Goal: Task Accomplishment & Management: Use online tool/utility

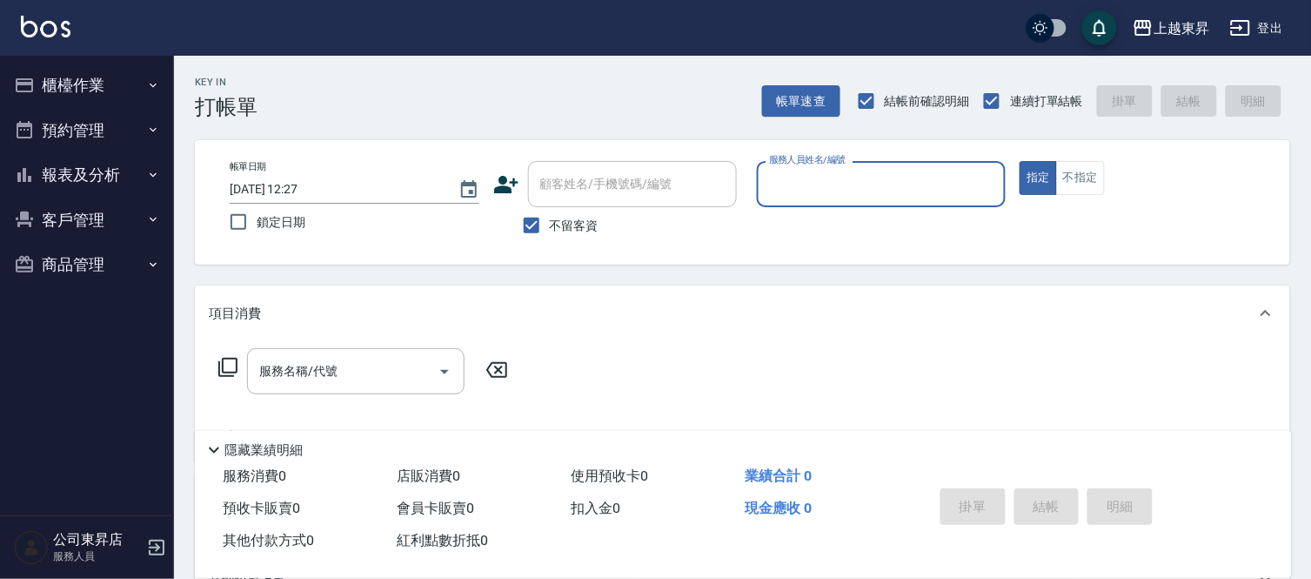
click at [811, 184] on input "服務人員姓名/編號" at bounding box center [882, 184] width 234 height 30
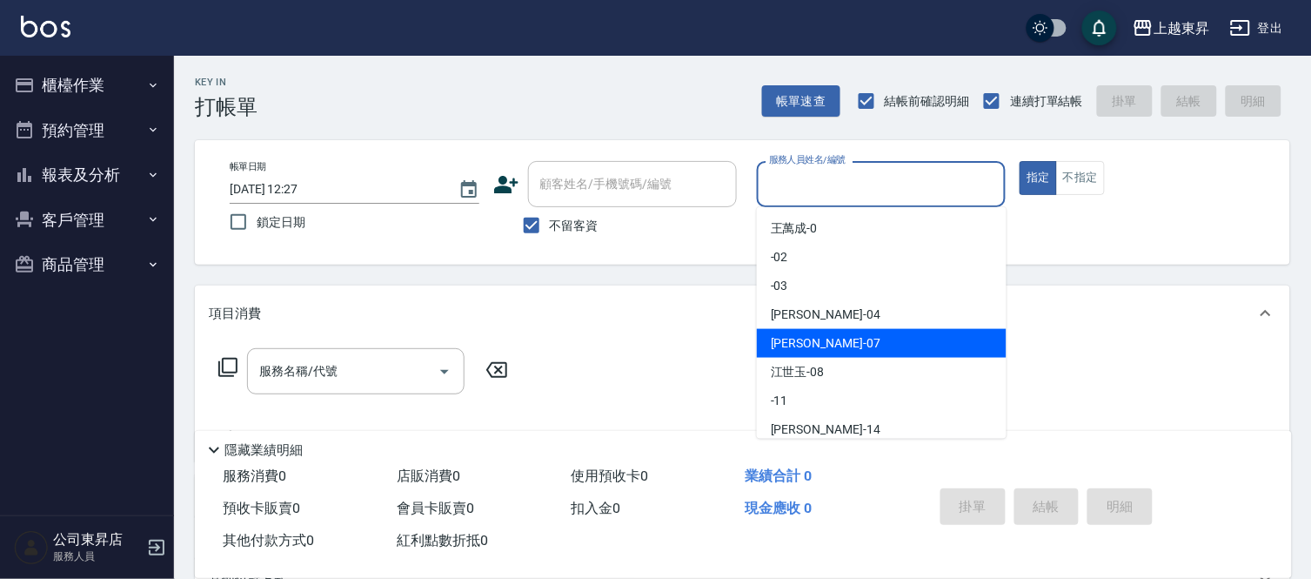
click at [824, 343] on div "[PERSON_NAME] -07" at bounding box center [882, 343] width 250 height 29
type input "[PERSON_NAME]-07"
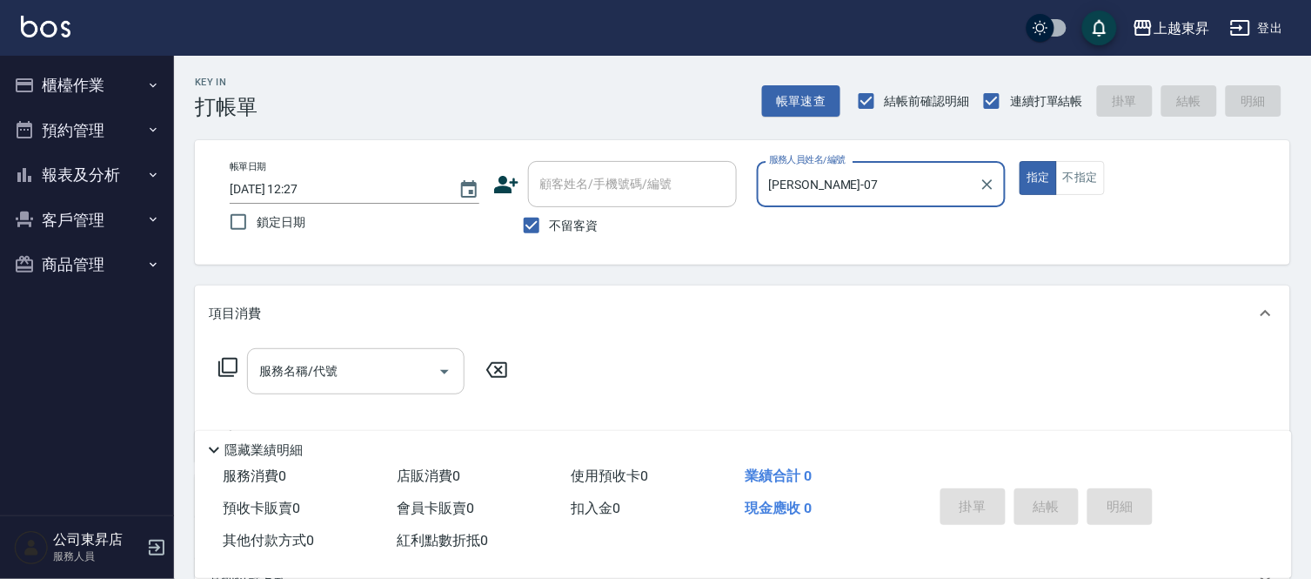
click at [298, 367] on div "服務名稱/代號 服務名稱/代號" at bounding box center [356, 371] width 218 height 46
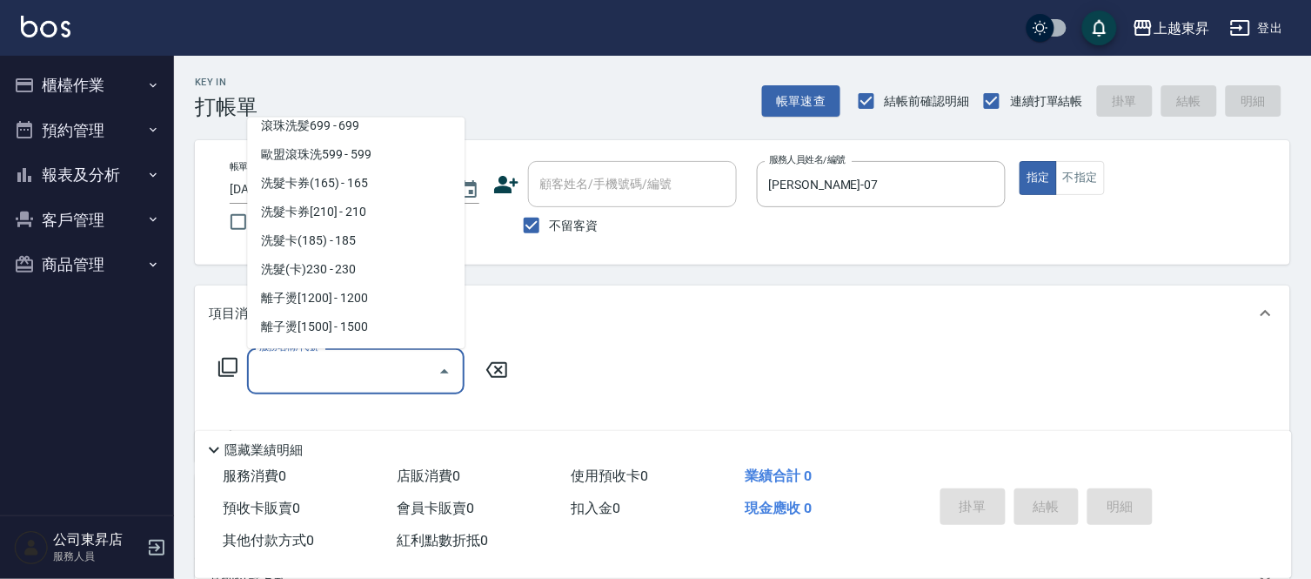
scroll to position [483, 0]
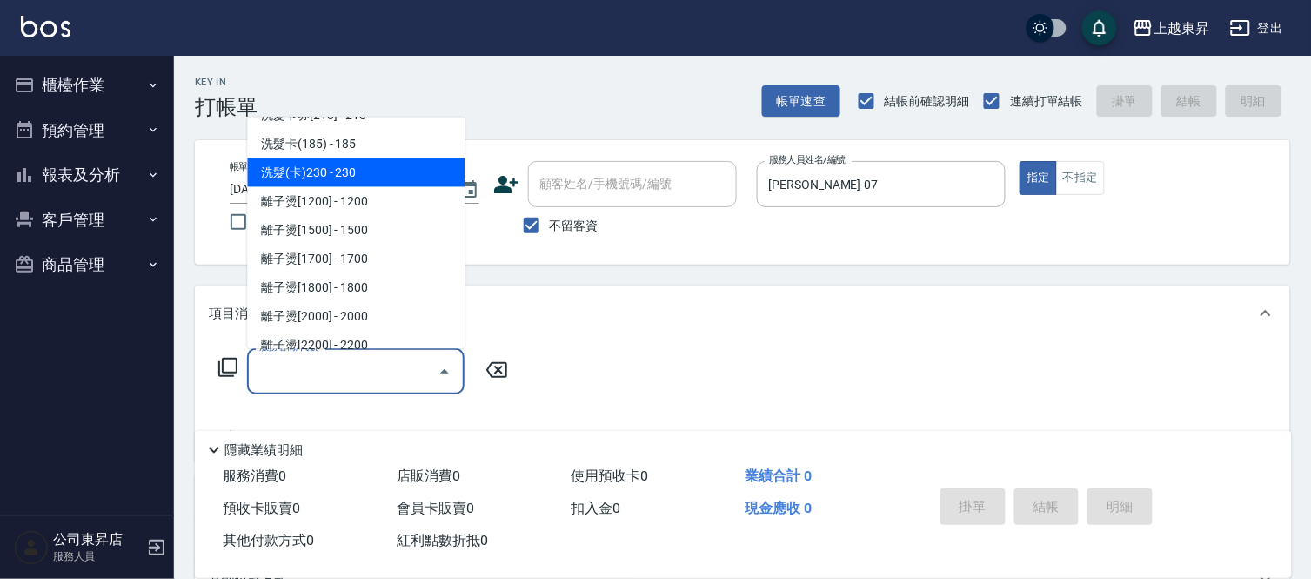
click at [361, 165] on span "洗髮(卡)230 - 230" at bounding box center [356, 172] width 218 height 29
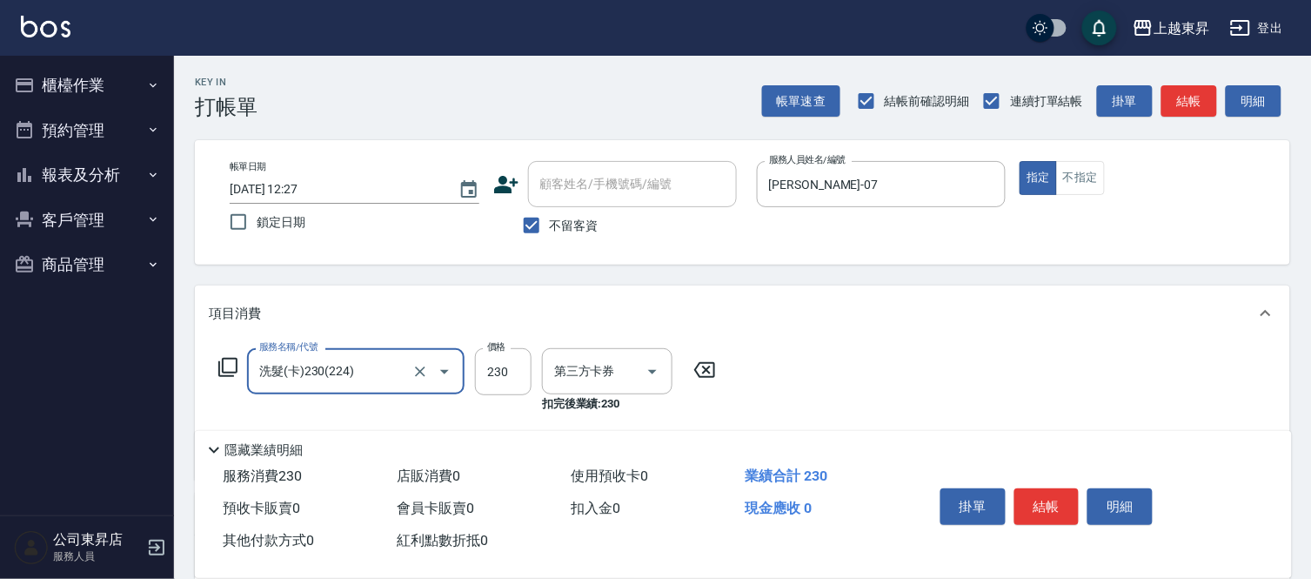
type input "洗髮(卡)230(224)"
type input "舊有卡券"
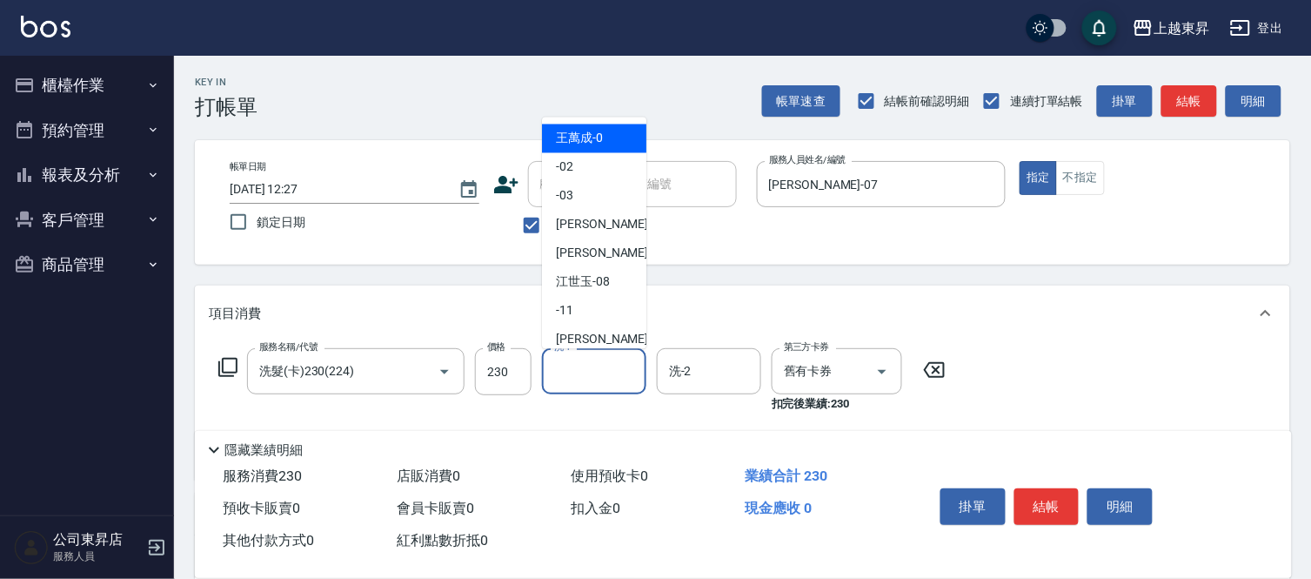
click at [592, 369] on input "洗-1" at bounding box center [594, 371] width 89 height 30
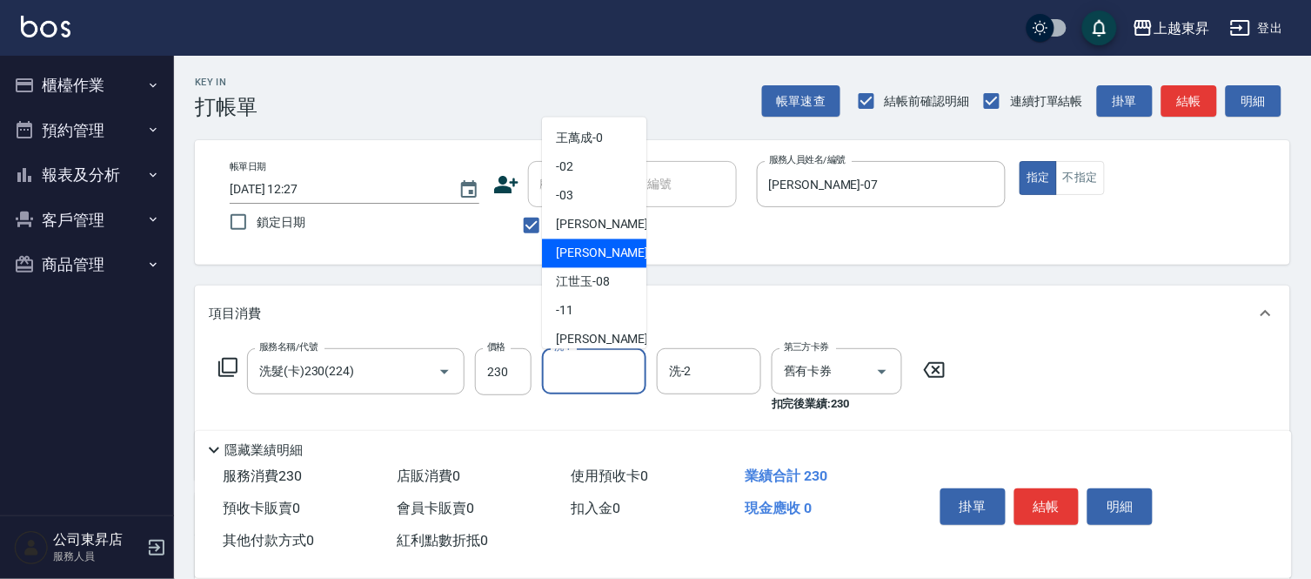
click at [602, 254] on div "[PERSON_NAME] -07" at bounding box center [594, 253] width 104 height 29
type input "[PERSON_NAME]-07"
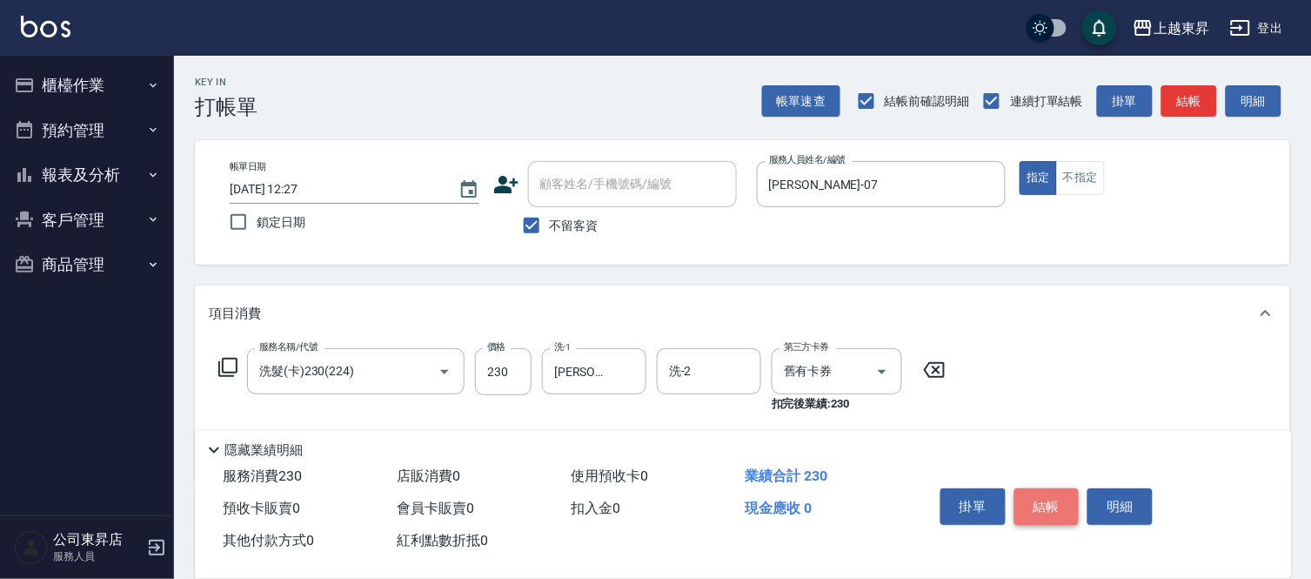
click at [1053, 493] on button "結帳" at bounding box center [1046, 506] width 65 height 37
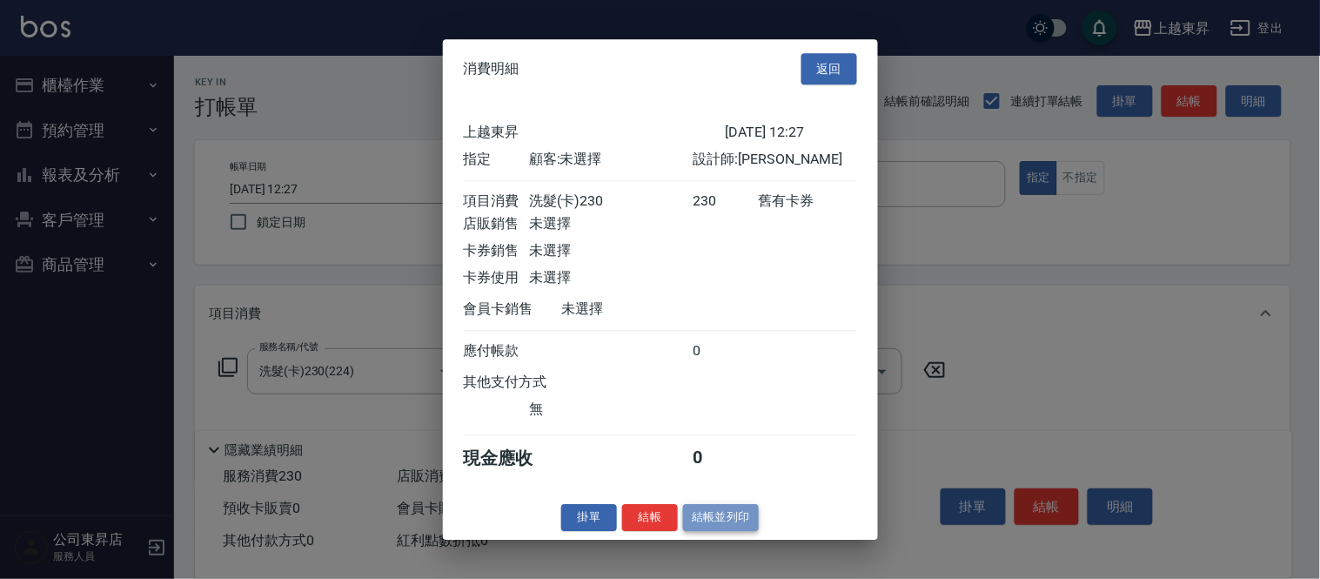
click at [710, 525] on button "結帳並列印" at bounding box center [721, 517] width 76 height 27
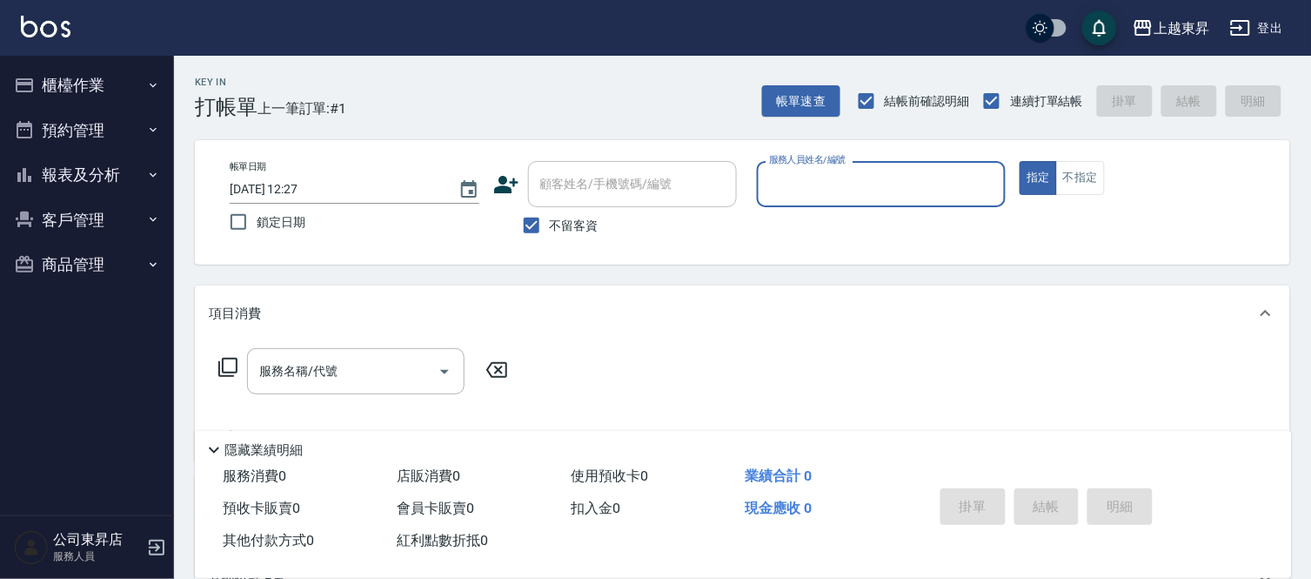
click at [812, 186] on input "服務人員姓名/編號" at bounding box center [882, 184] width 234 height 30
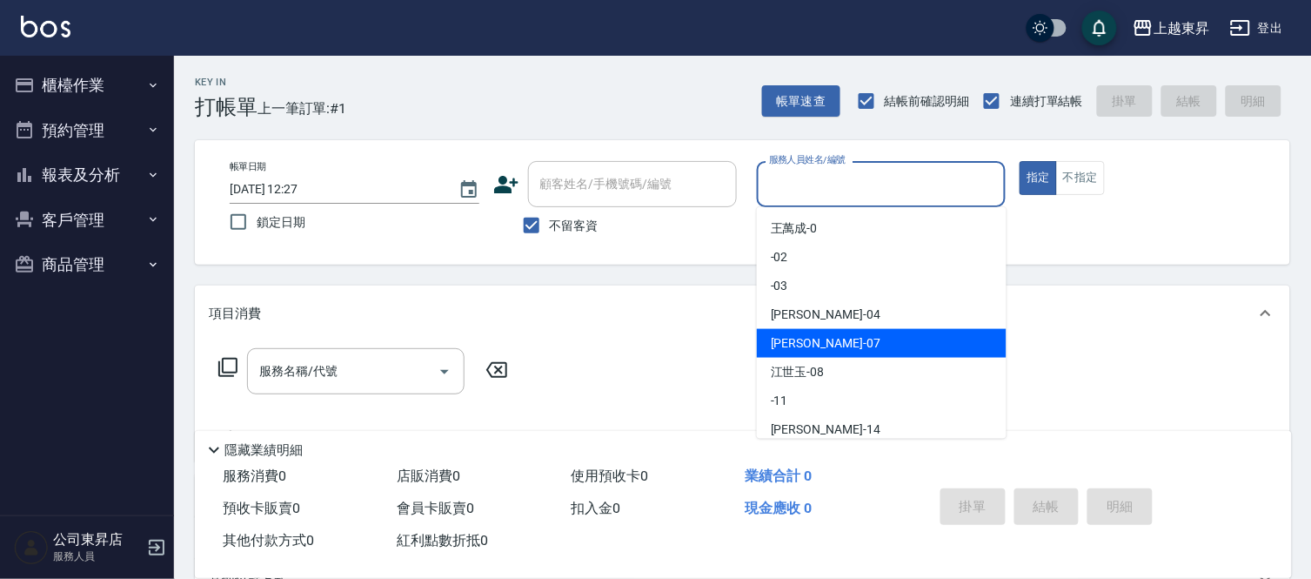
click at [789, 344] on span "[PERSON_NAME] -07" at bounding box center [826, 343] width 110 height 18
type input "[PERSON_NAME]-07"
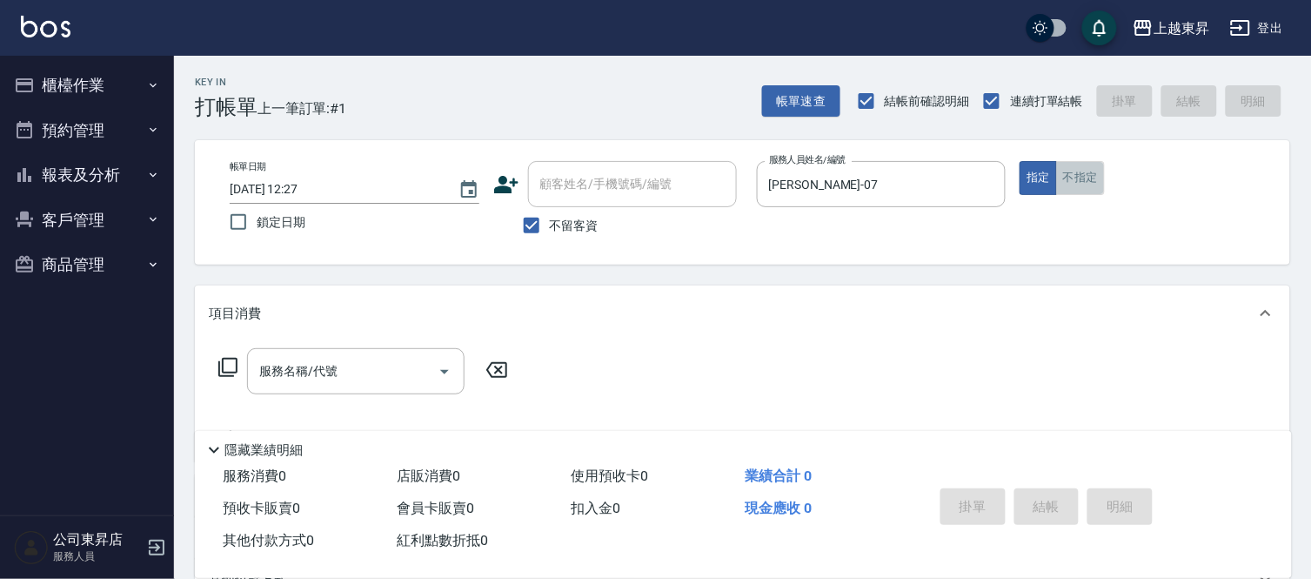
click at [1082, 179] on button "不指定" at bounding box center [1080, 178] width 49 height 34
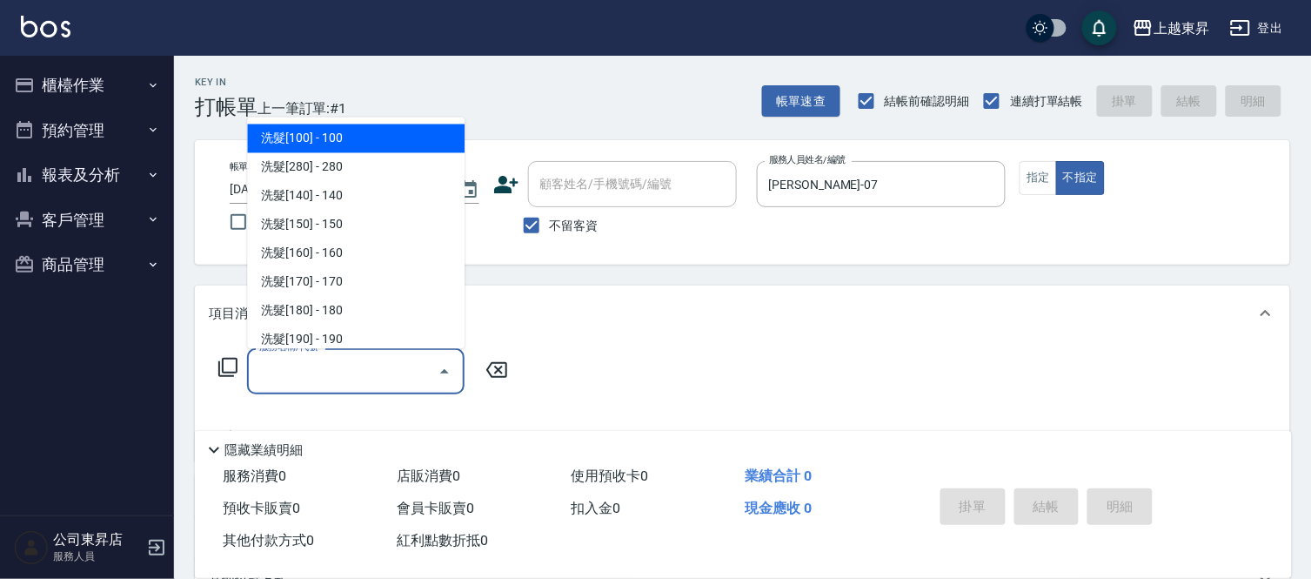
click at [339, 371] on input "服務名稱/代號" at bounding box center [343, 371] width 176 height 30
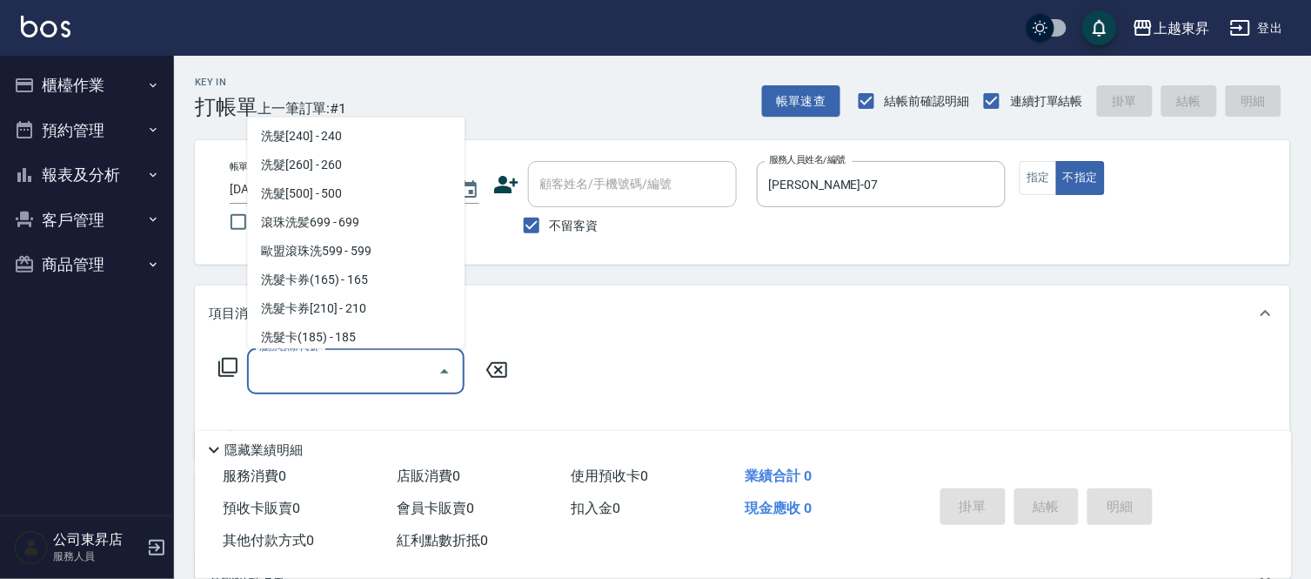
scroll to position [386, 0]
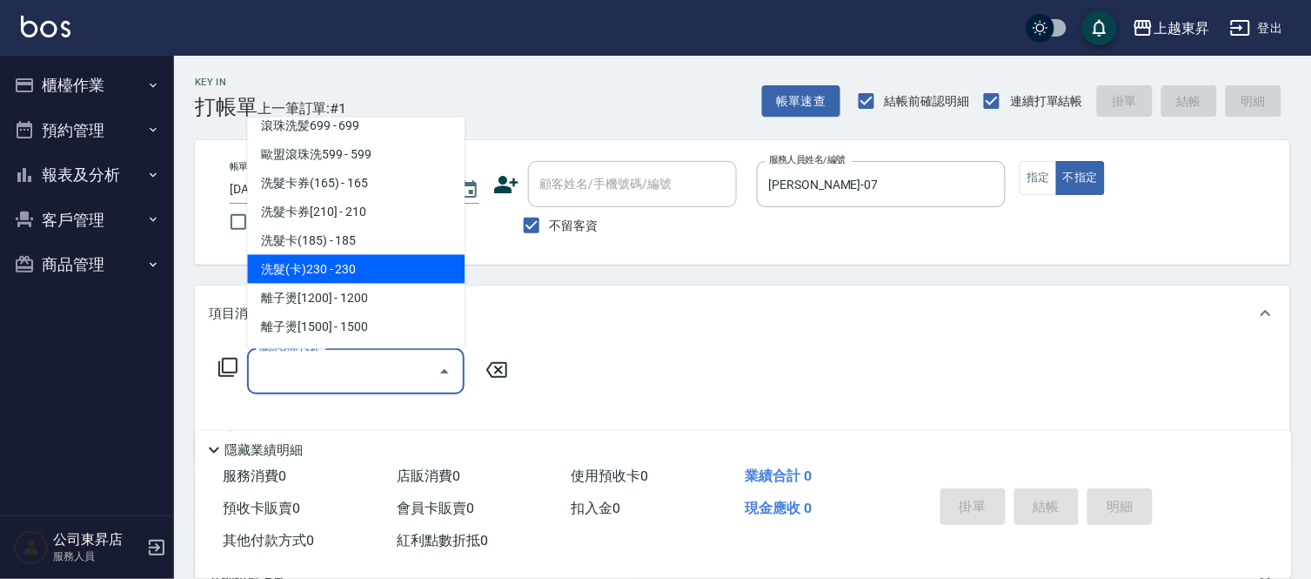
click at [348, 262] on span "洗髮(卡)230 - 230" at bounding box center [356, 269] width 218 height 29
type input "洗髮(卡)230(224)"
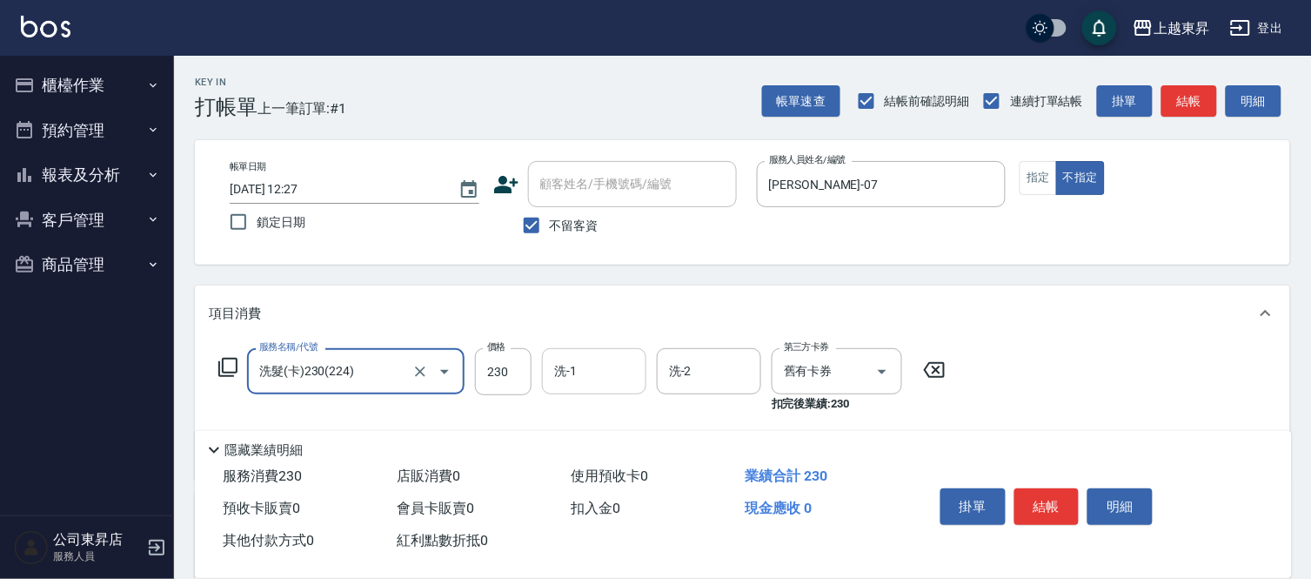
click at [576, 371] on input "洗-1" at bounding box center [594, 371] width 89 height 30
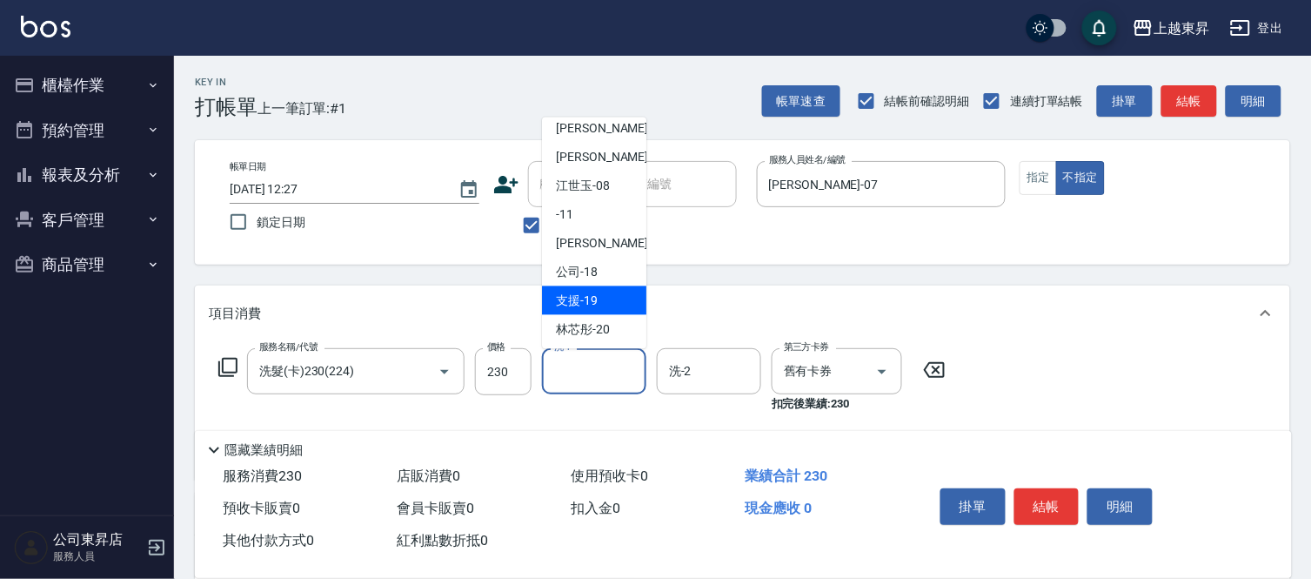
scroll to position [193, 0]
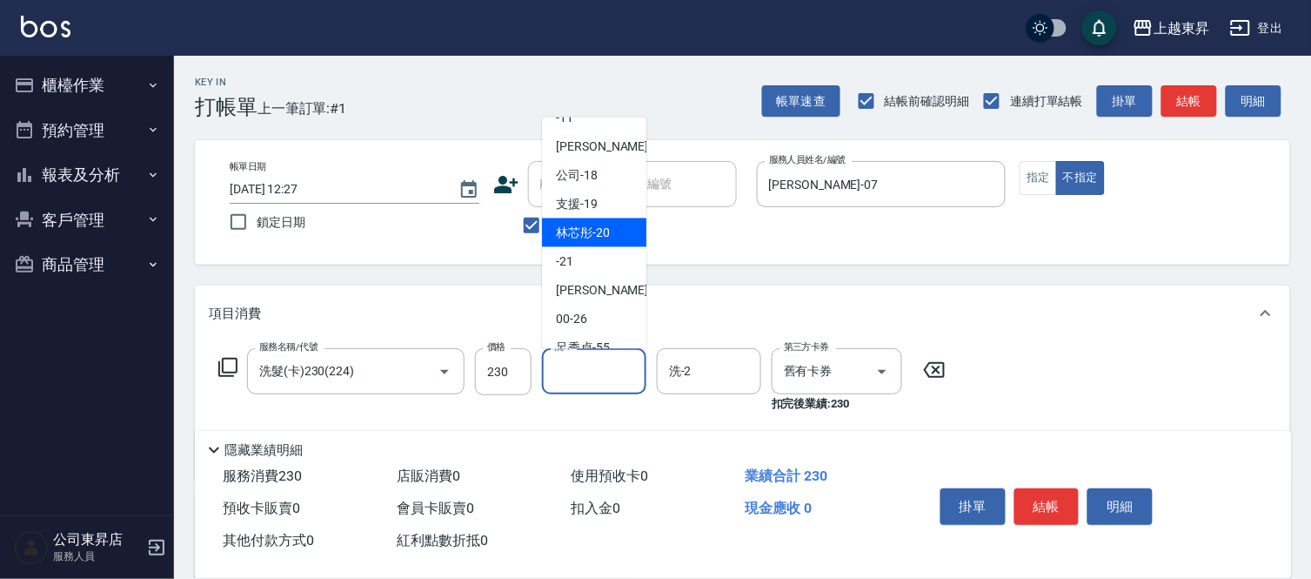
click at [601, 228] on span "林芯彤 -20" at bounding box center [583, 233] width 54 height 18
type input "林芯彤-20"
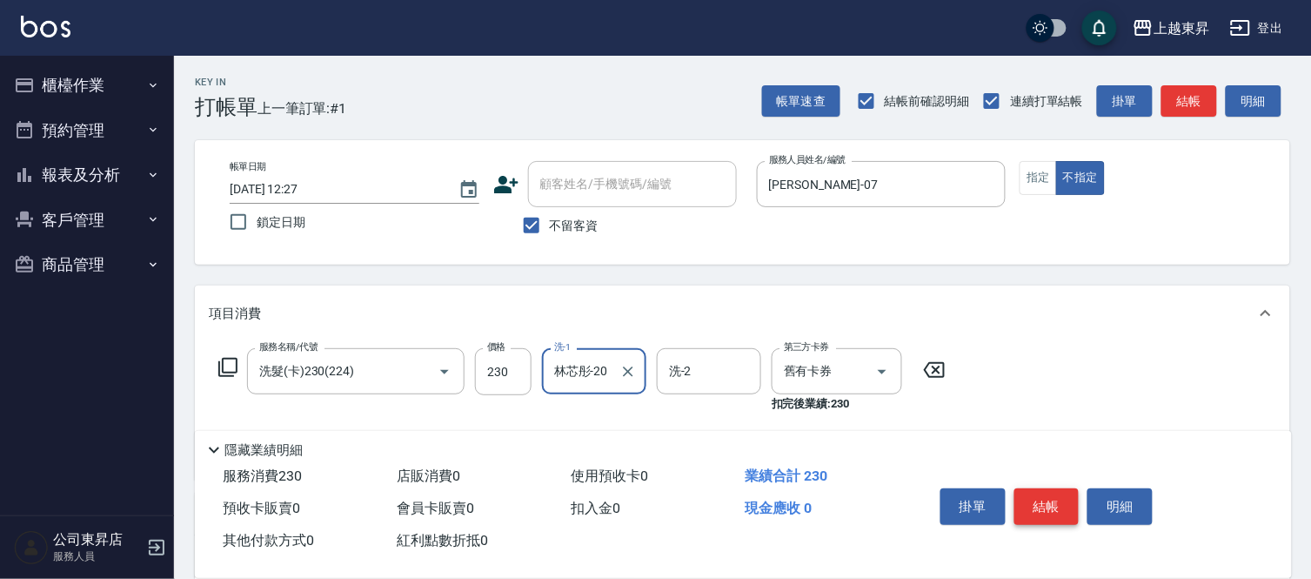
click at [1047, 496] on button "結帳" at bounding box center [1046, 506] width 65 height 37
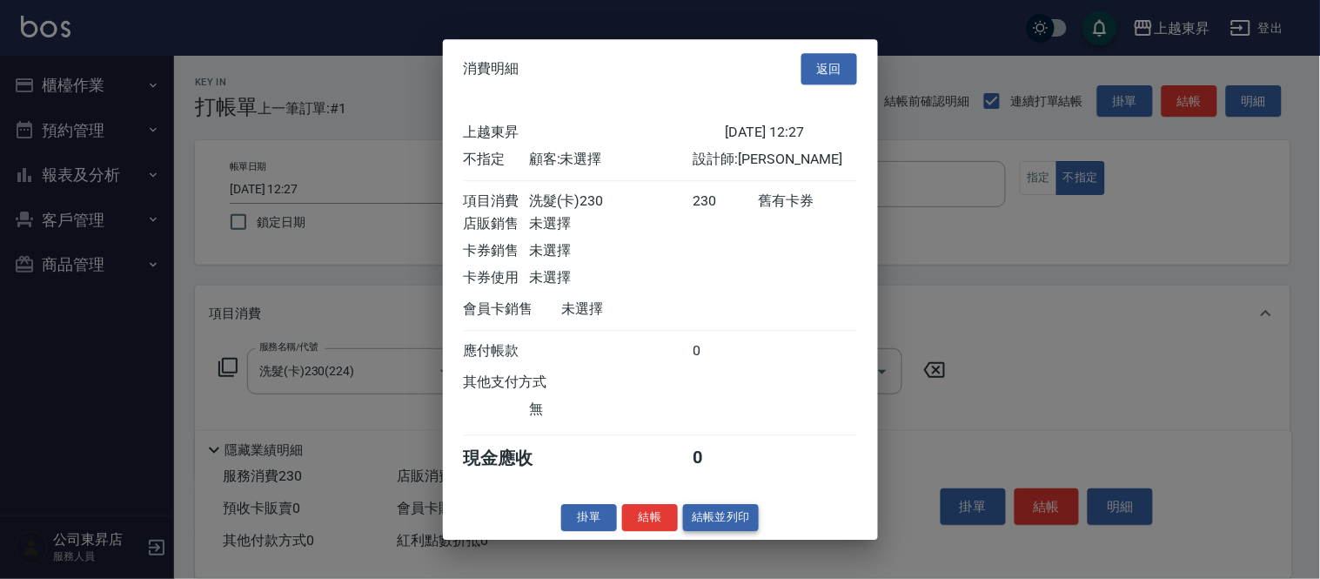
click at [716, 531] on button "結帳並列印" at bounding box center [721, 517] width 76 height 27
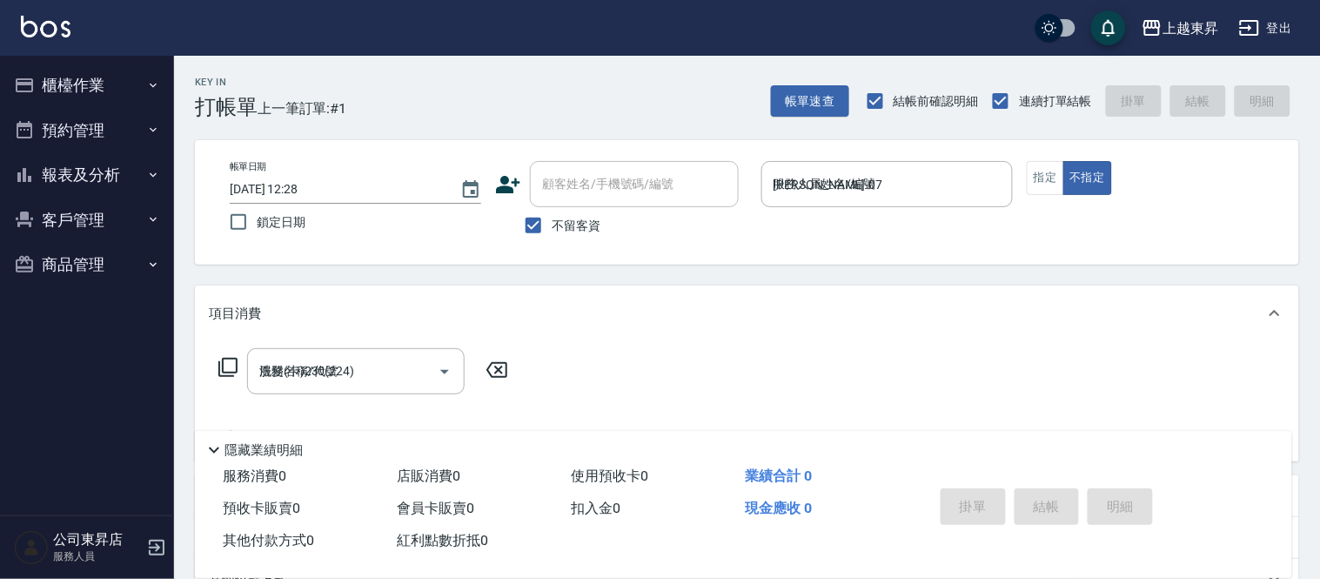
type input "[DATE] 12:28"
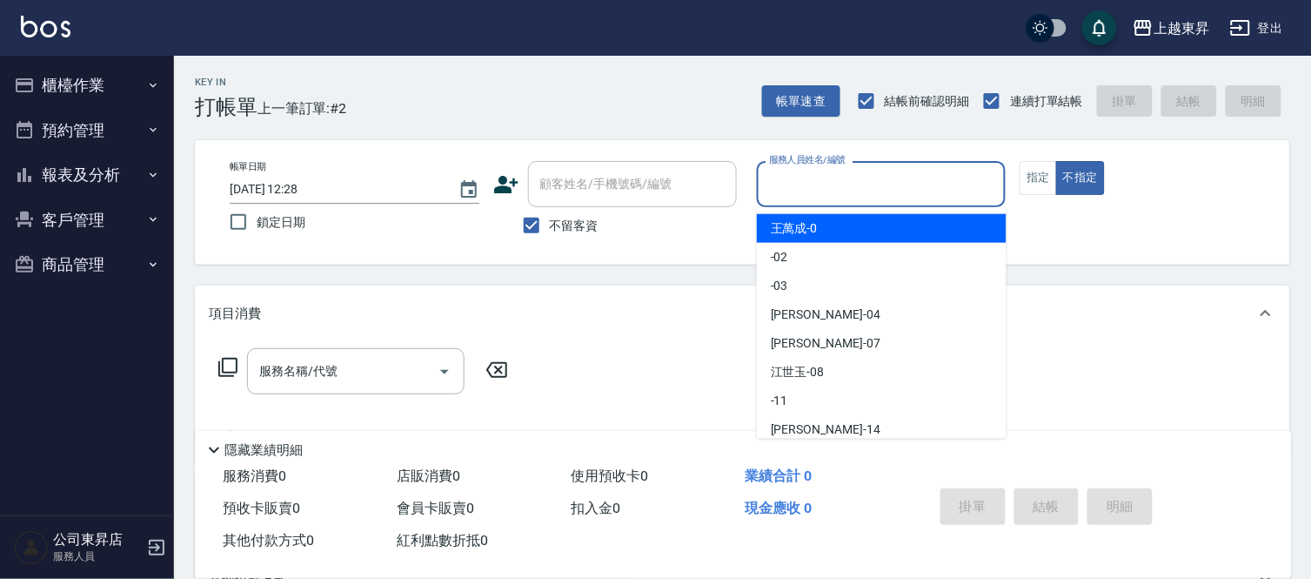
click at [821, 177] on input "服務人員姓名/編號" at bounding box center [882, 184] width 234 height 30
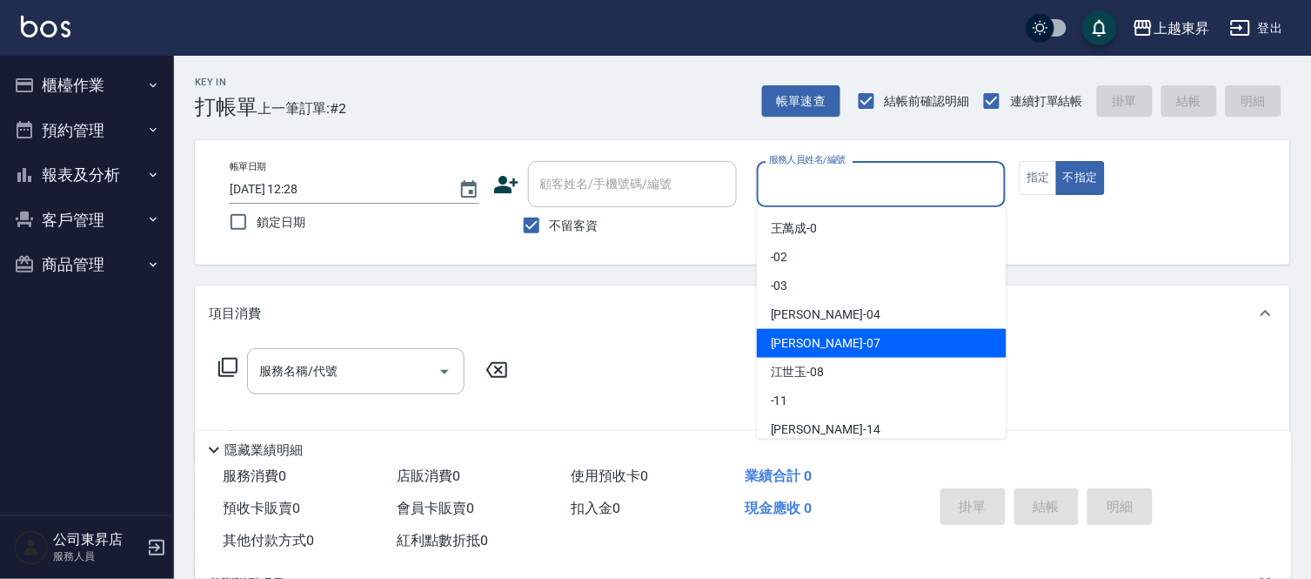
click at [805, 342] on span "[PERSON_NAME] -07" at bounding box center [826, 343] width 110 height 18
type input "[PERSON_NAME]-07"
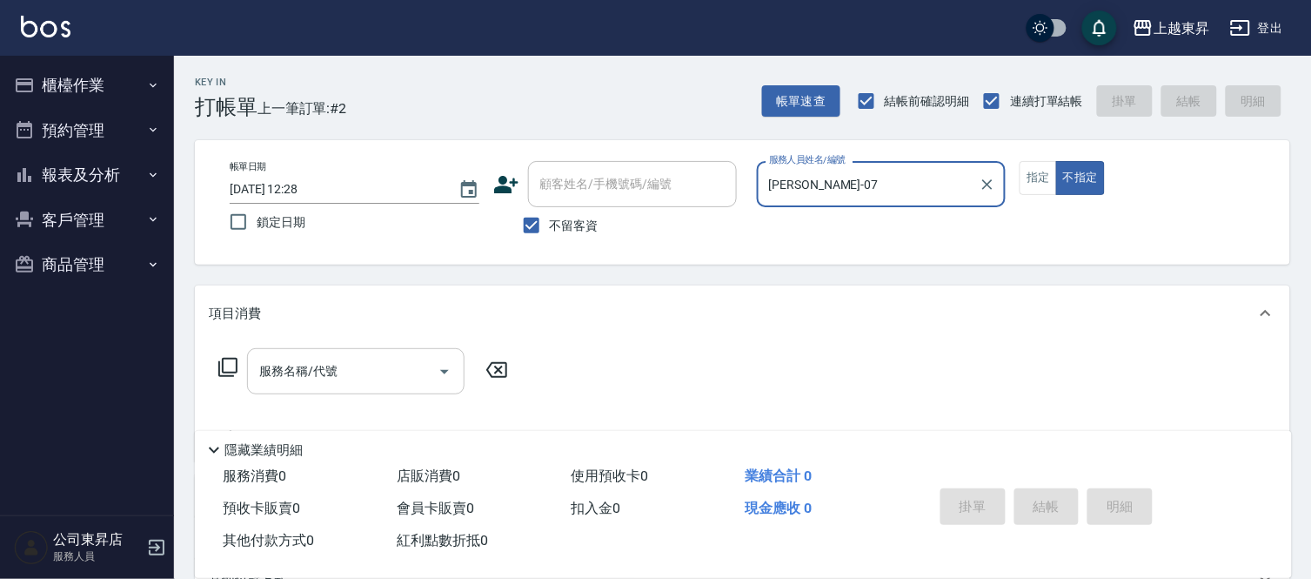
click at [338, 366] on input "服務名稱/代號" at bounding box center [343, 371] width 176 height 30
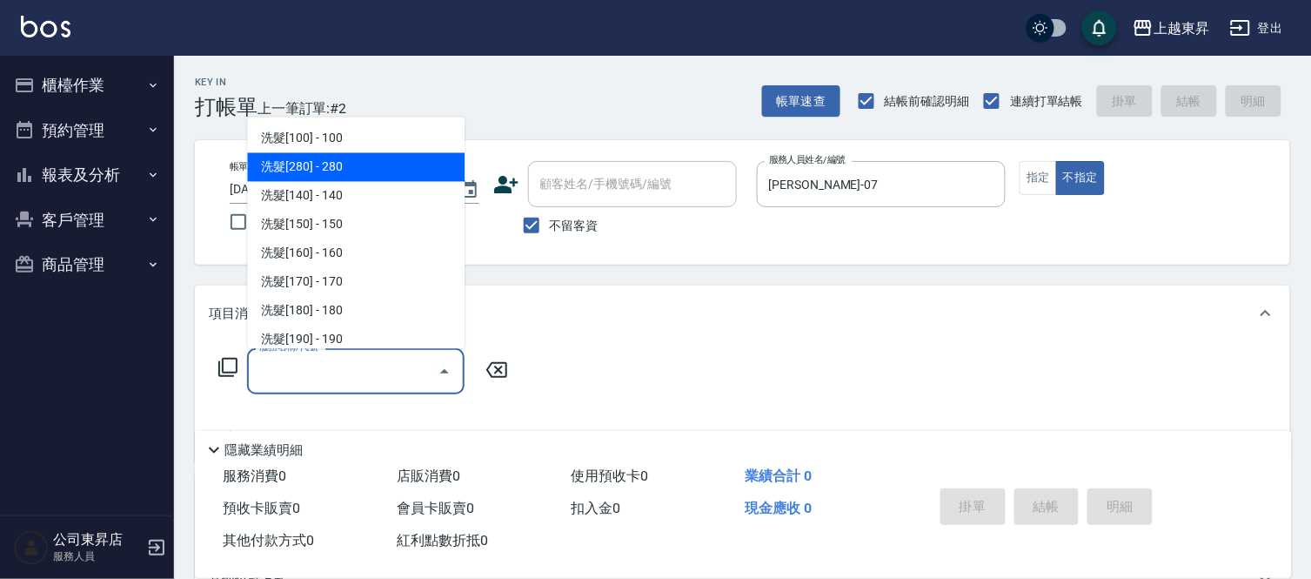
click at [379, 159] on span "洗髮[280] - 280" at bounding box center [356, 167] width 218 height 29
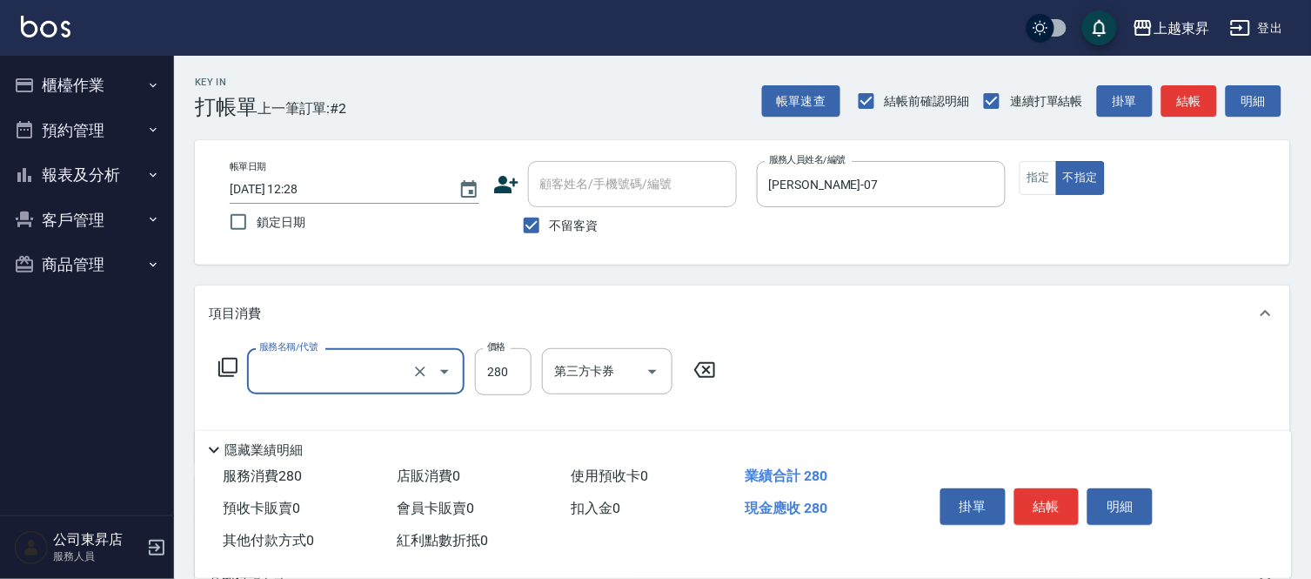
type input "洗髮[280](202)"
click at [610, 371] on input "洗-1" at bounding box center [594, 371] width 89 height 30
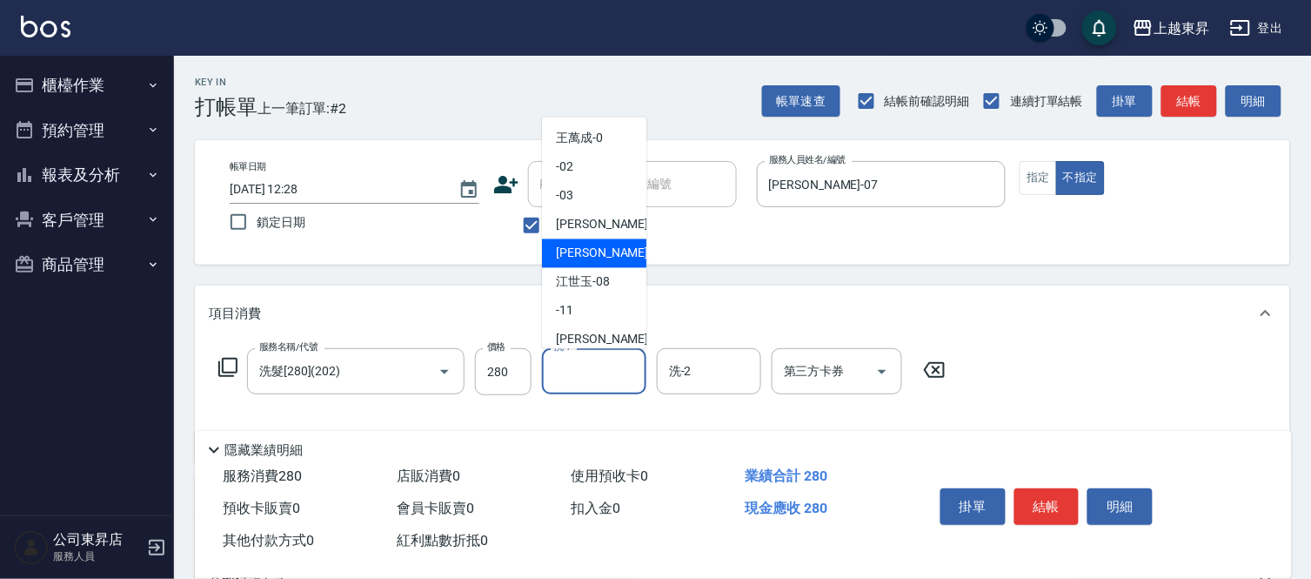
click at [561, 255] on span "[PERSON_NAME] -07" at bounding box center [611, 253] width 110 height 18
type input "[PERSON_NAME]-07"
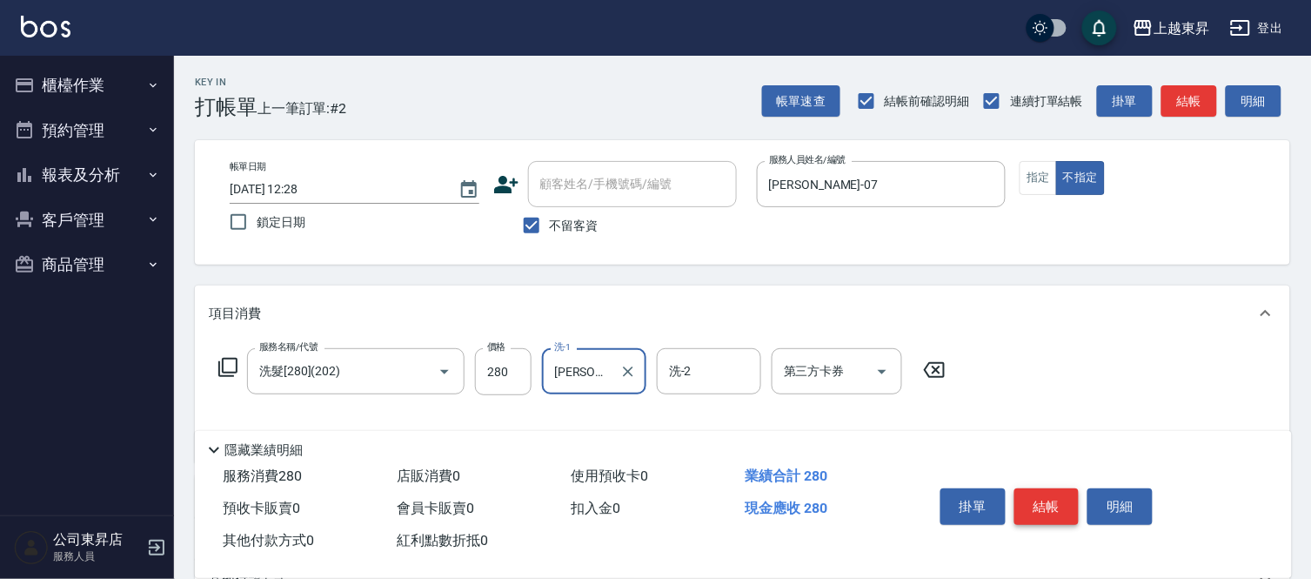
click at [1041, 488] on button "結帳" at bounding box center [1046, 506] width 65 height 37
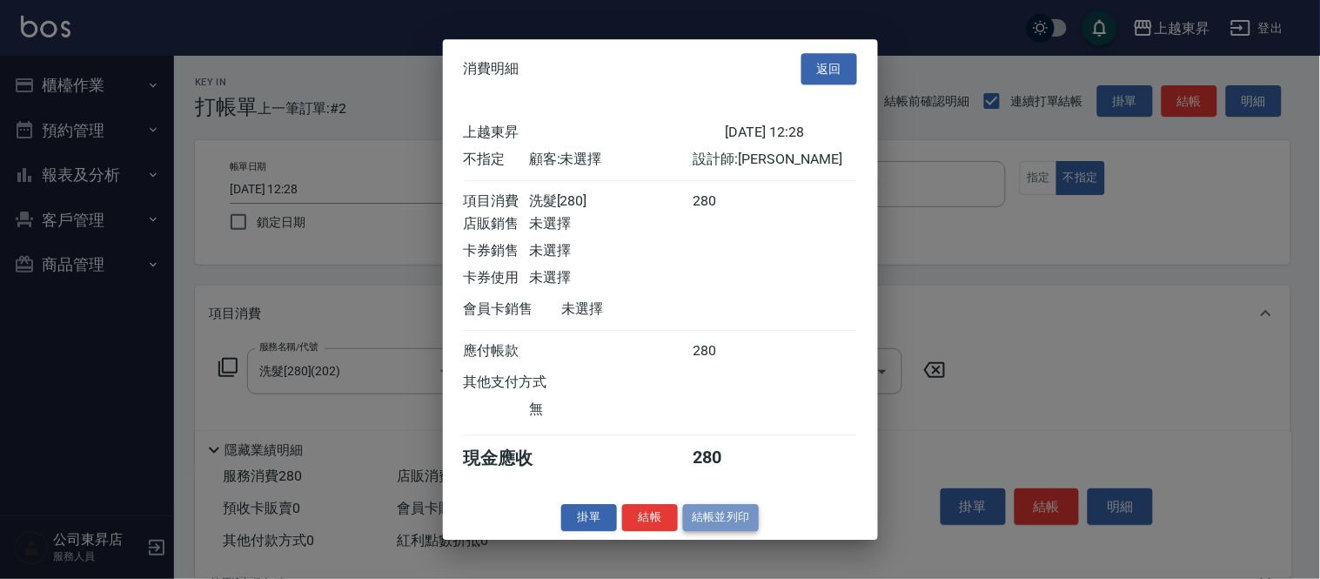
click at [723, 529] on button "結帳並列印" at bounding box center [721, 517] width 76 height 27
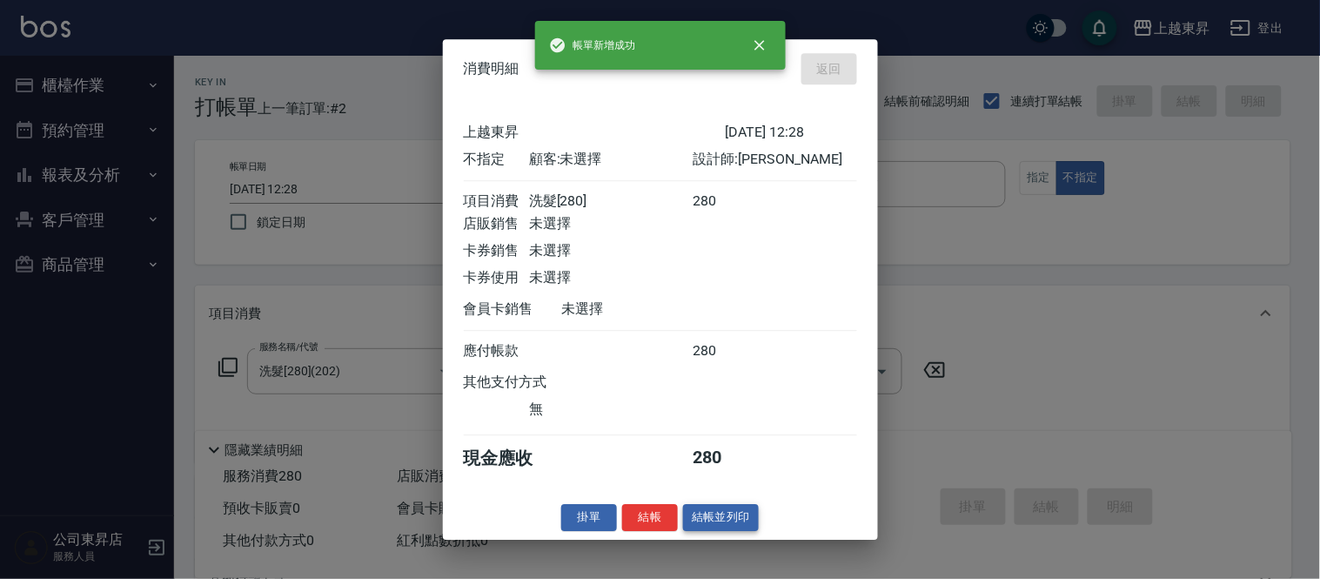
type input "[DATE] 12:29"
